Goal: Task Accomplishment & Management: Use online tool/utility

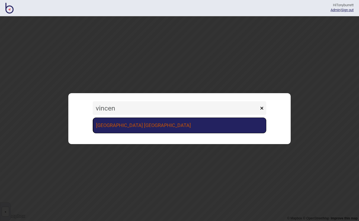
type input "vincen"
click at [113, 129] on link "[GEOGRAPHIC_DATA] [GEOGRAPHIC_DATA]" at bounding box center [179, 126] width 173 height 16
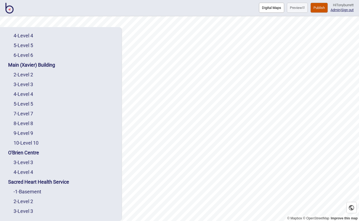
scroll to position [105, 0]
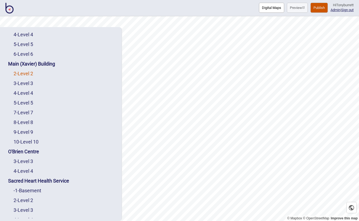
click at [28, 71] on link "2 - Level 2" at bounding box center [24, 74] width 20 height 6
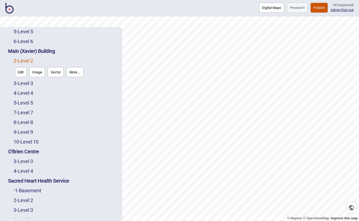
click at [23, 73] on button "Edit" at bounding box center [21, 72] width 12 height 10
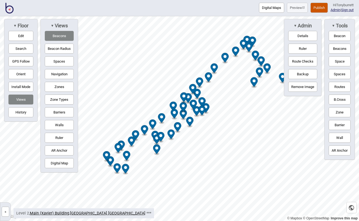
click at [58, 167] on button "Digital Map" at bounding box center [59, 163] width 29 height 10
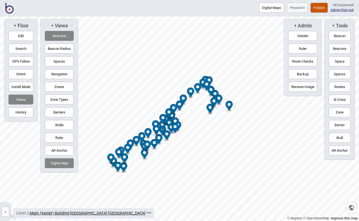
click at [6, 209] on button "»" at bounding box center [6, 212] width 8 height 10
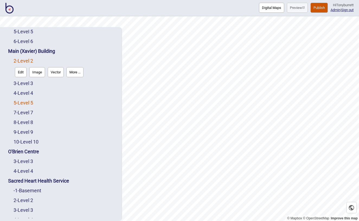
click at [26, 103] on link "5 - Level 5" at bounding box center [24, 103] width 20 height 6
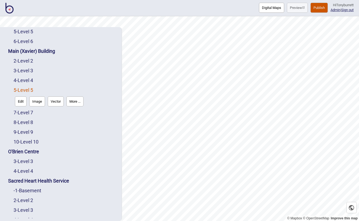
click at [23, 105] on button "Edit" at bounding box center [21, 101] width 12 height 10
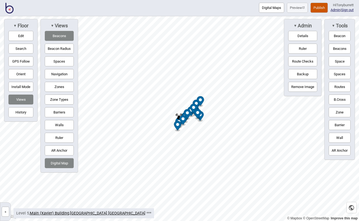
click at [57, 38] on button "Beacons" at bounding box center [59, 36] width 29 height 10
click at [55, 113] on button "Barriers" at bounding box center [59, 112] width 29 height 10
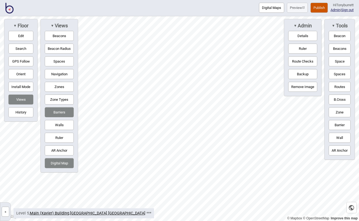
click at [314, 8] on button "Publish" at bounding box center [318, 8] width 17 height 10
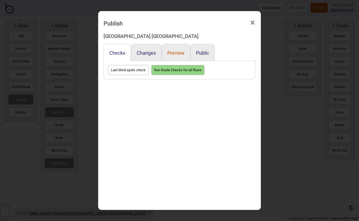
click at [174, 52] on button "Preview" at bounding box center [175, 53] width 17 height 6
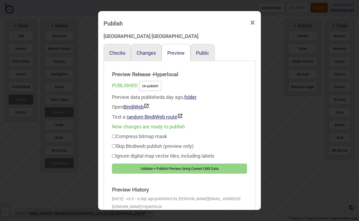
click at [167, 168] on button "Validate + Publish Preview Using Current CMS Data" at bounding box center [179, 169] width 135 height 10
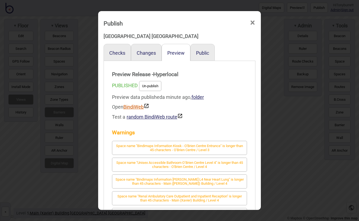
click at [134, 108] on link "BindiWeb" at bounding box center [136, 107] width 26 height 6
